Goal: Task Accomplishment & Management: Complete application form

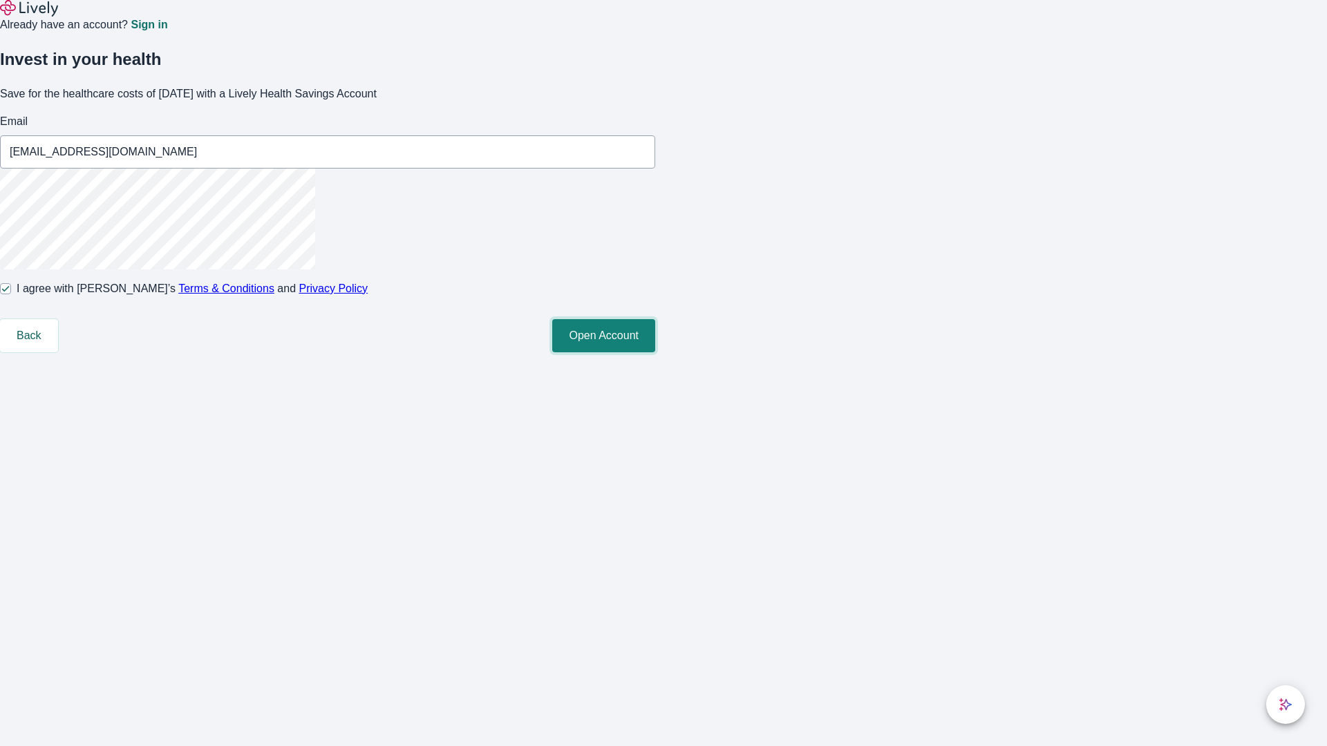
click at [655, 352] on button "Open Account" at bounding box center [603, 335] width 103 height 33
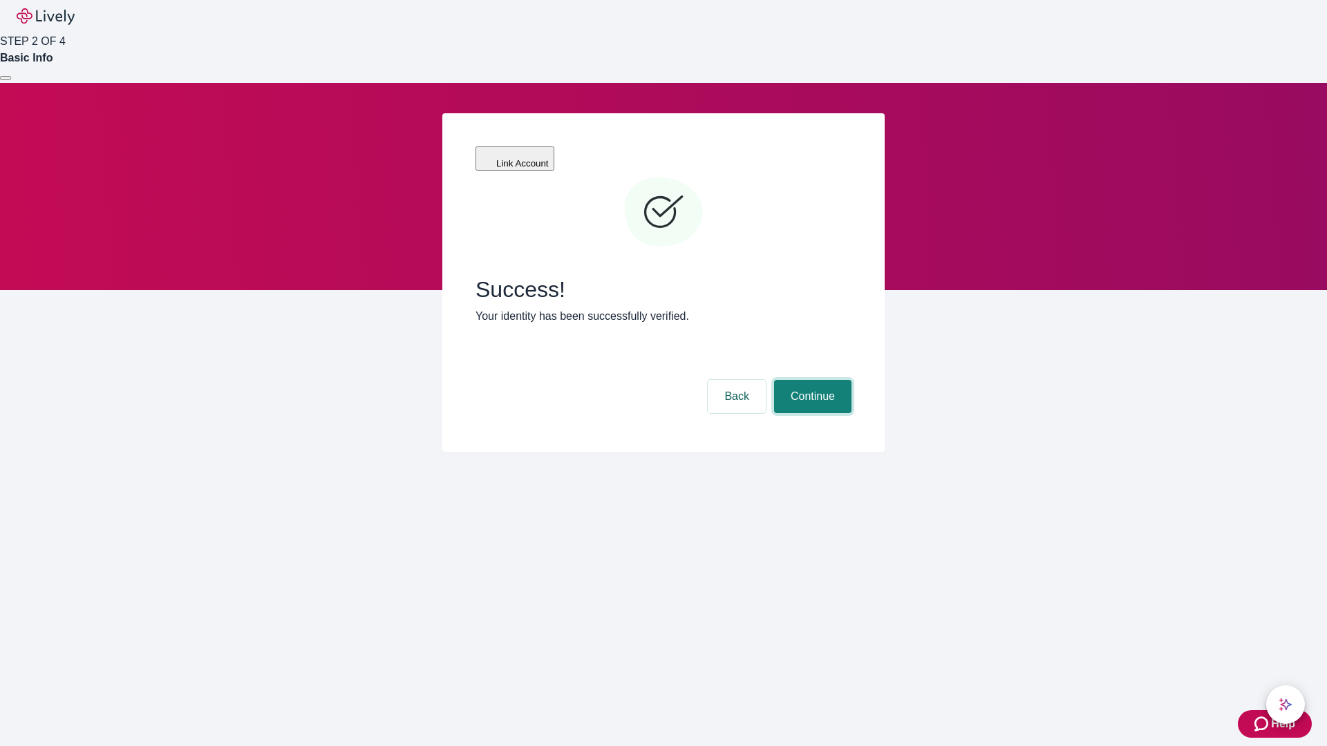
click at [810, 380] on button "Continue" at bounding box center [812, 396] width 77 height 33
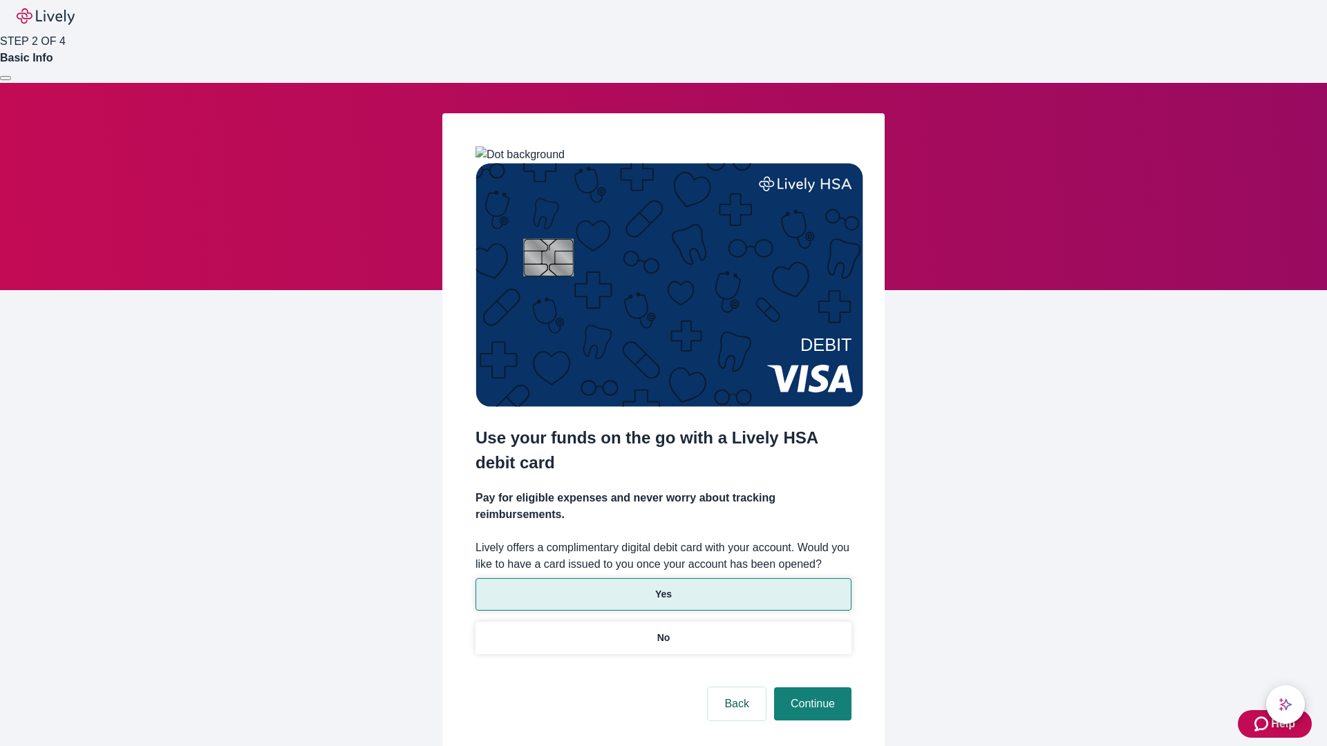
click at [663, 587] on p "Yes" at bounding box center [663, 594] width 17 height 15
click at [810, 688] on button "Continue" at bounding box center [812, 704] width 77 height 33
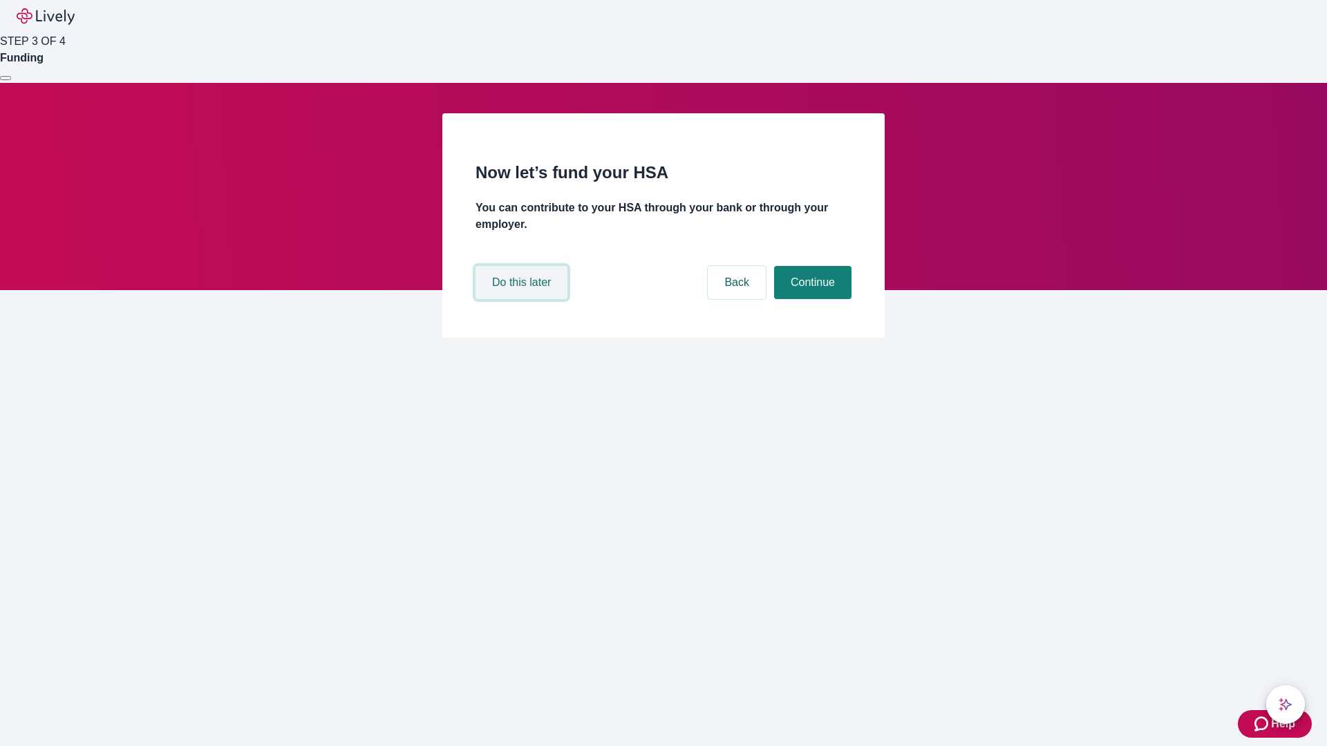
click at [523, 299] on button "Do this later" at bounding box center [521, 282] width 92 height 33
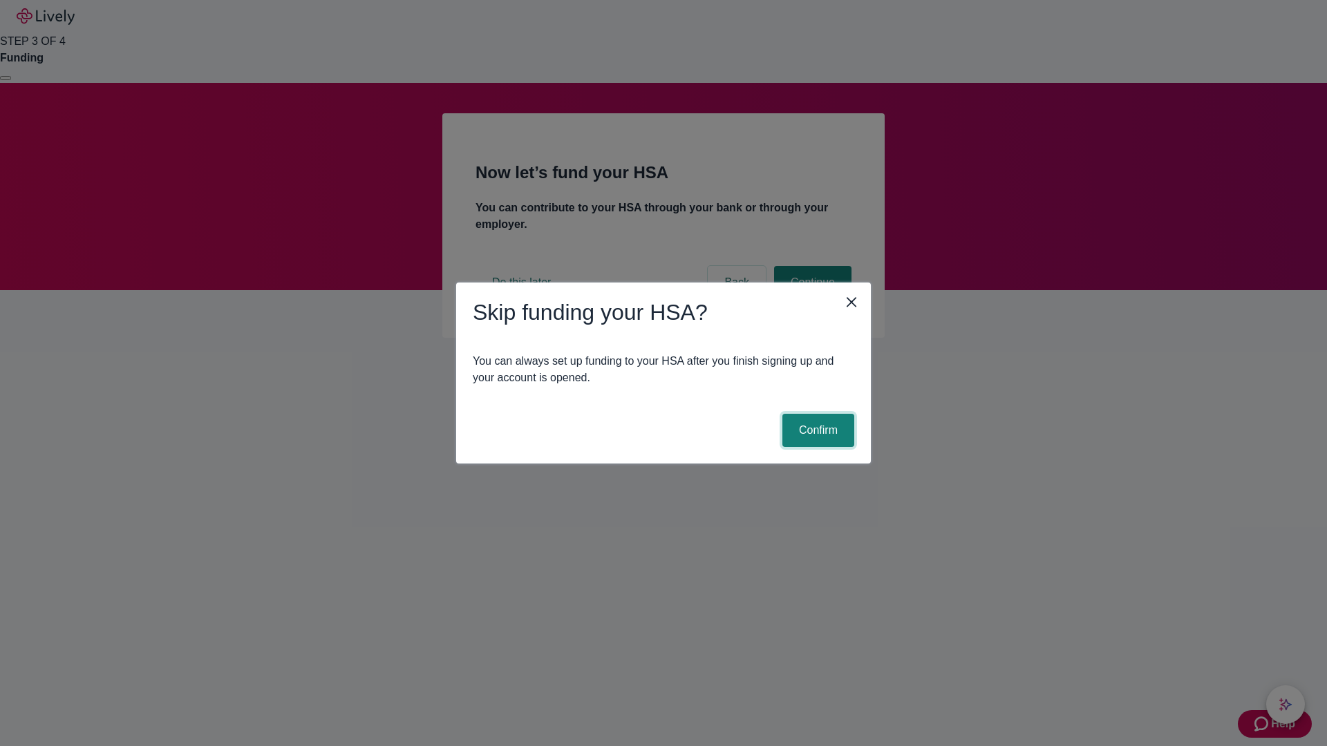
click at [816, 430] on button "Confirm" at bounding box center [818, 430] width 72 height 33
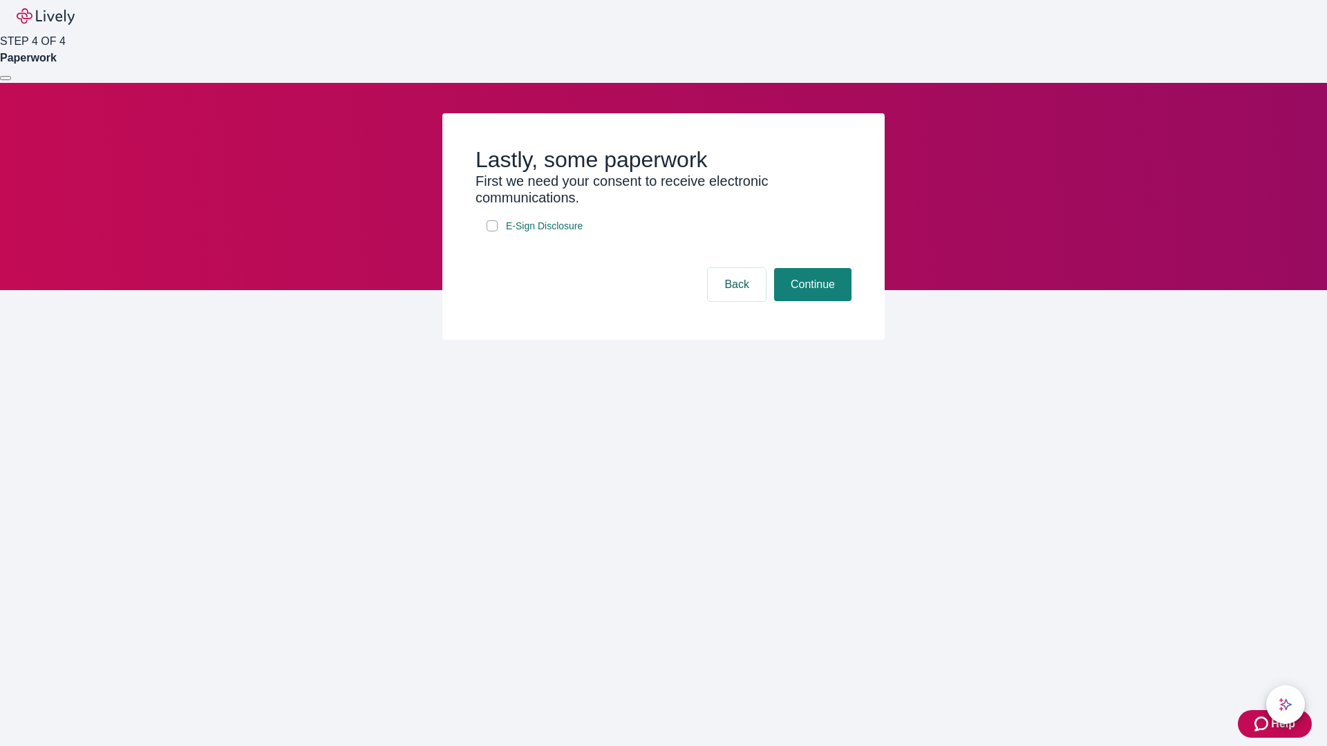
click at [492, 231] on input "E-Sign Disclosure" at bounding box center [491, 225] width 11 height 11
checkbox input "true"
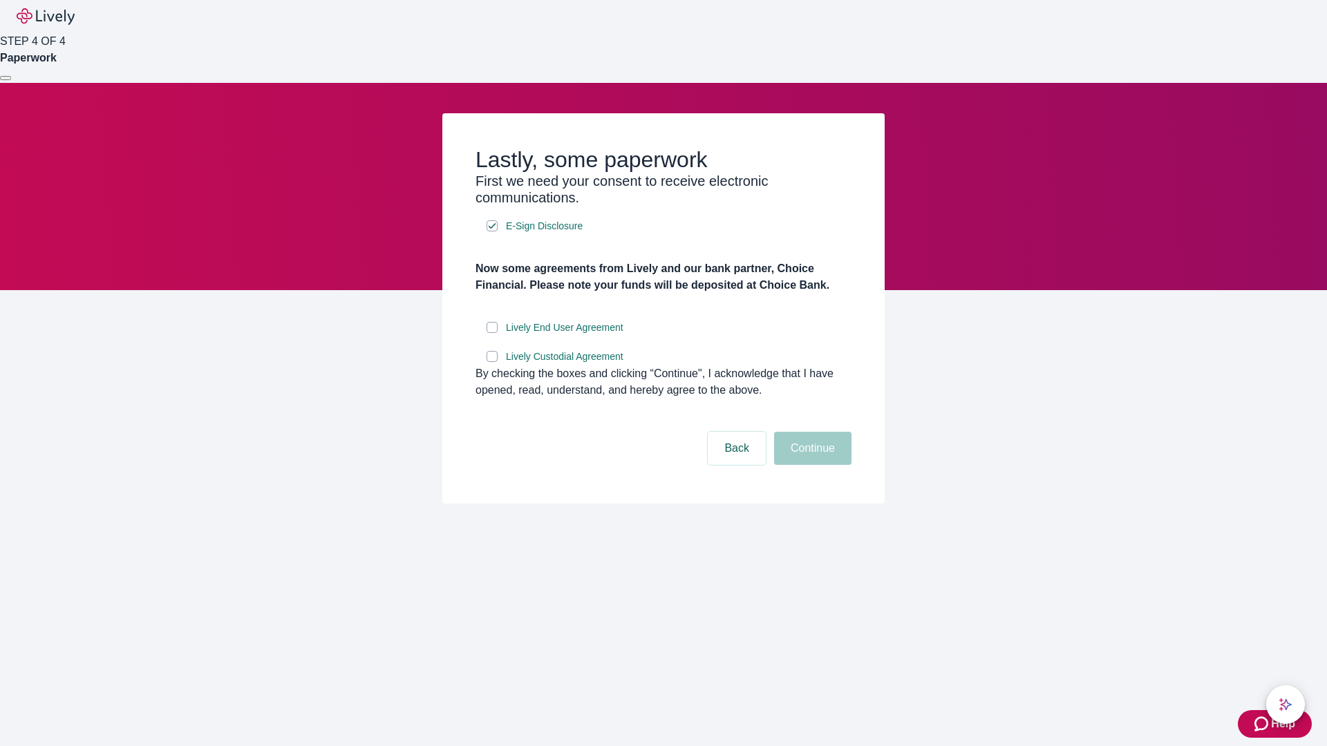
click at [492, 333] on input "Lively End User Agreement" at bounding box center [491, 327] width 11 height 11
checkbox input "true"
click at [492, 362] on input "Lively Custodial Agreement" at bounding box center [491, 356] width 11 height 11
checkbox input "true"
click at [810, 465] on button "Continue" at bounding box center [812, 448] width 77 height 33
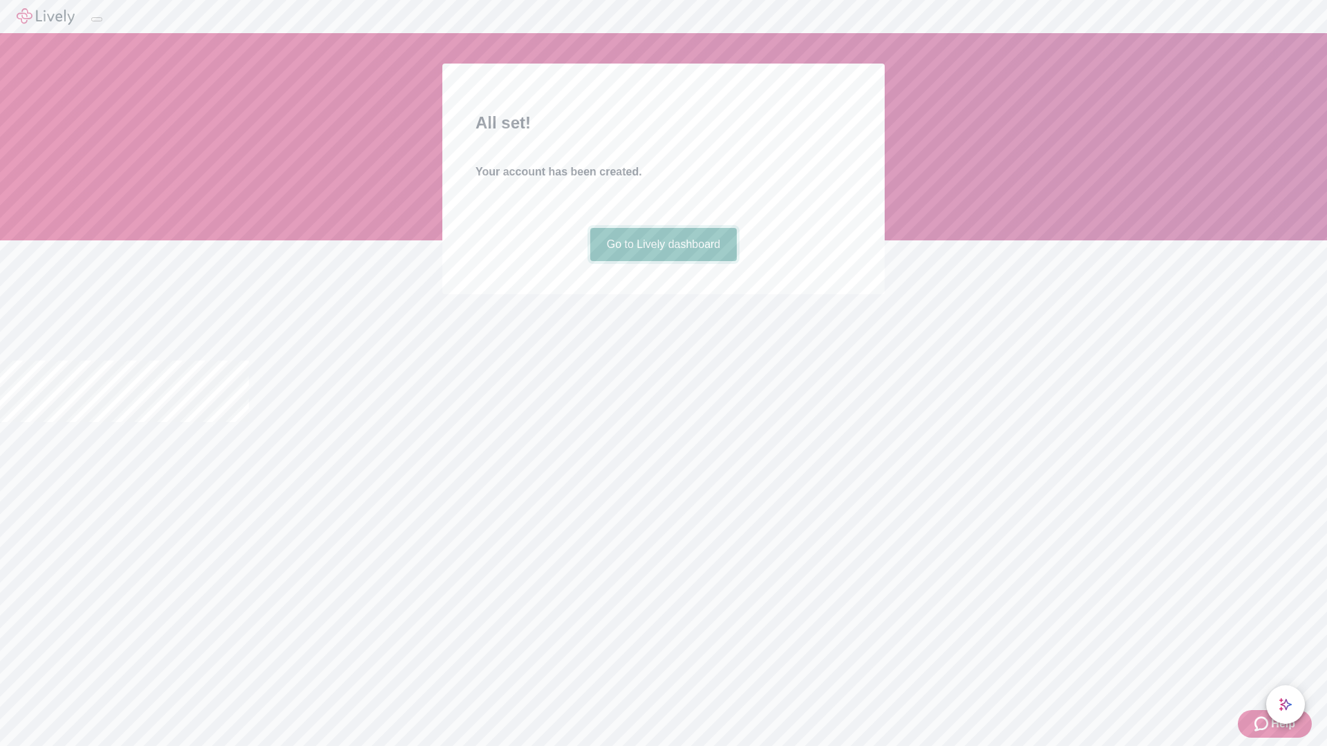
click at [663, 261] on link "Go to Lively dashboard" at bounding box center [663, 244] width 147 height 33
